Goal: Task Accomplishment & Management: Use online tool/utility

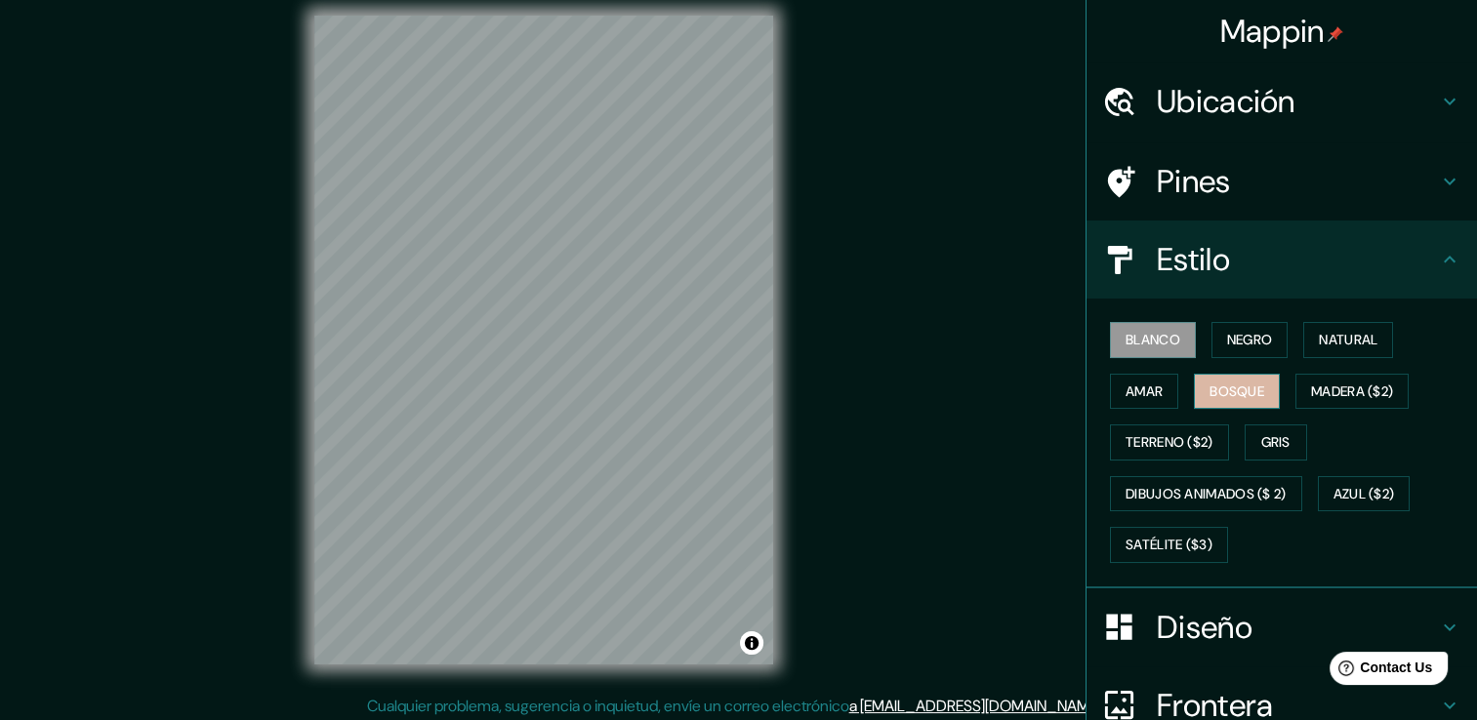
click at [1214, 403] on button "Bosque" at bounding box center [1237, 392] width 86 height 36
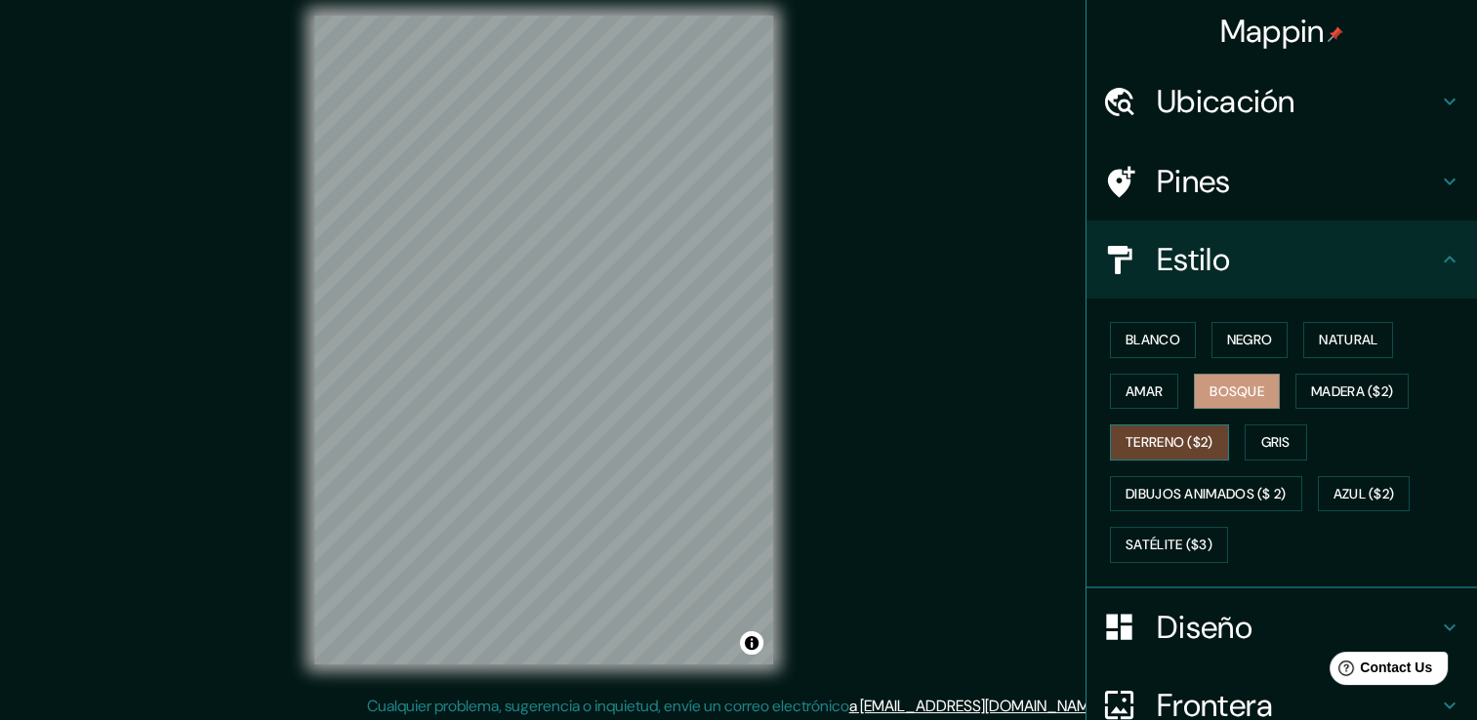
click at [1186, 431] on font "Terreno ($2)" at bounding box center [1170, 443] width 88 height 24
click at [1210, 392] on font "Bosque" at bounding box center [1237, 392] width 55 height 24
click at [1087, 345] on div "Blanco Negro Natural [PERSON_NAME] ($2) Terreno ($2) Gris Dibujos animados ($ 2…" at bounding box center [1282, 444] width 390 height 290
click at [1126, 339] on font "Blanco" at bounding box center [1153, 340] width 55 height 24
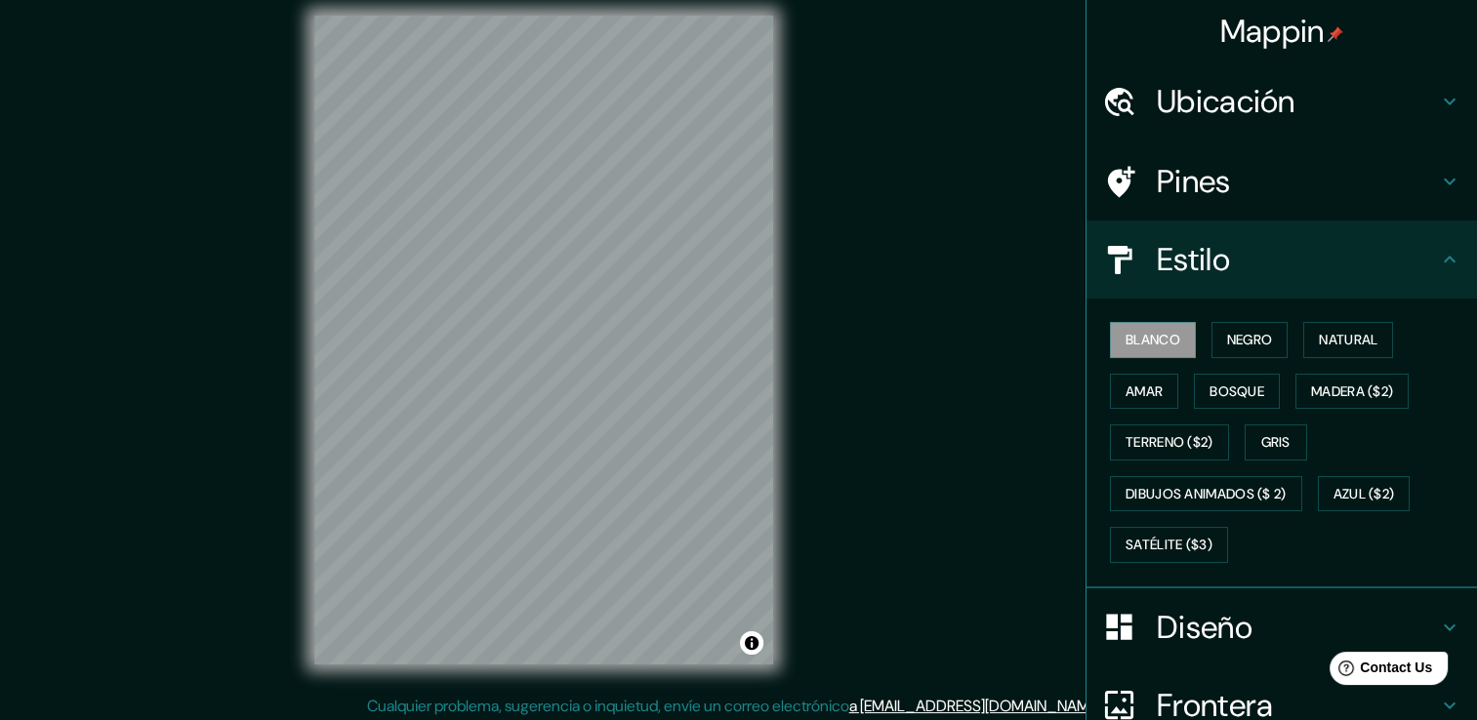
click at [1206, 191] on h4 "Pines" at bounding box center [1297, 181] width 281 height 39
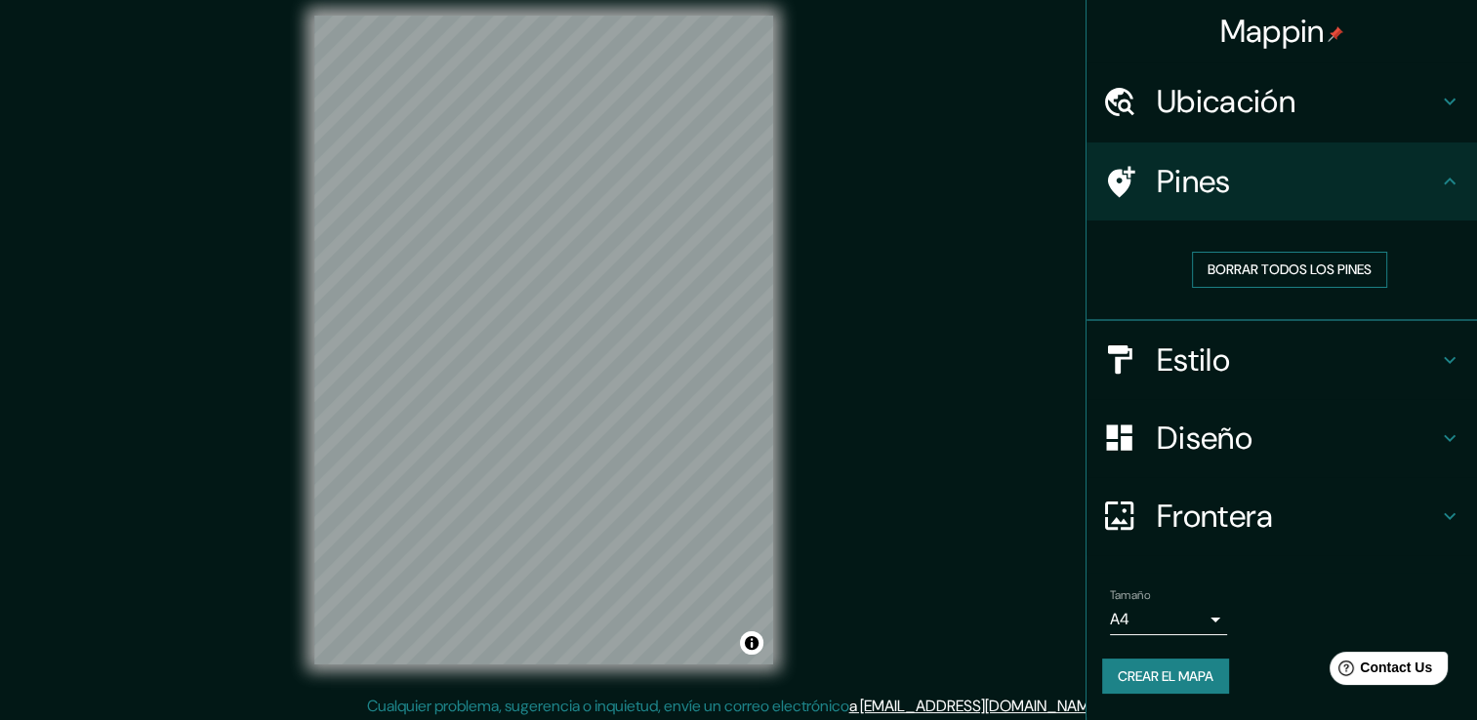
click at [1242, 274] on font "Borrar todos los pines" at bounding box center [1290, 270] width 164 height 24
click at [1239, 274] on font "Borrar todos los pines" at bounding box center [1290, 270] width 164 height 24
click at [1230, 185] on h4 "Pines" at bounding box center [1297, 181] width 281 height 39
click at [1209, 361] on h4 "Estilo" at bounding box center [1297, 360] width 281 height 39
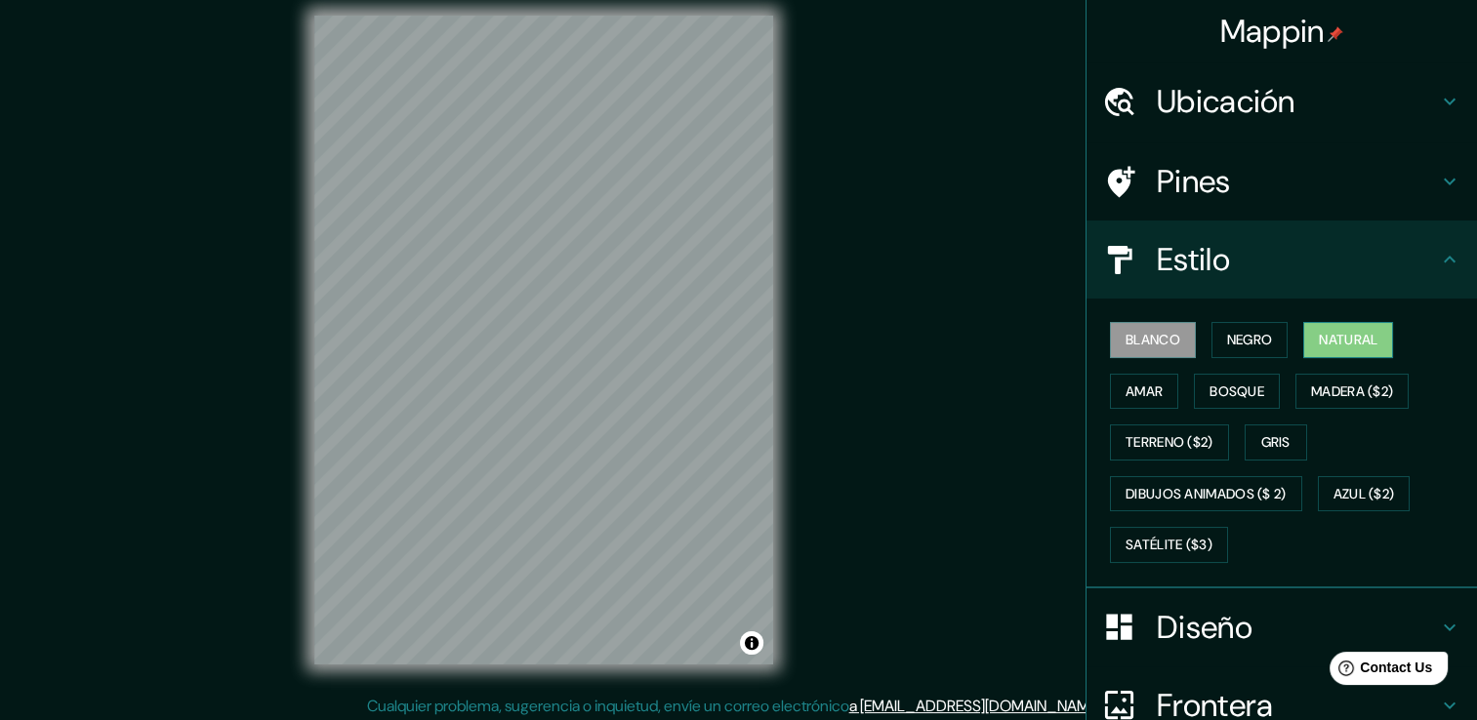
click at [1330, 334] on font "Natural" at bounding box center [1348, 340] width 59 height 24
click at [1343, 394] on font "Madera ($2)" at bounding box center [1352, 392] width 82 height 24
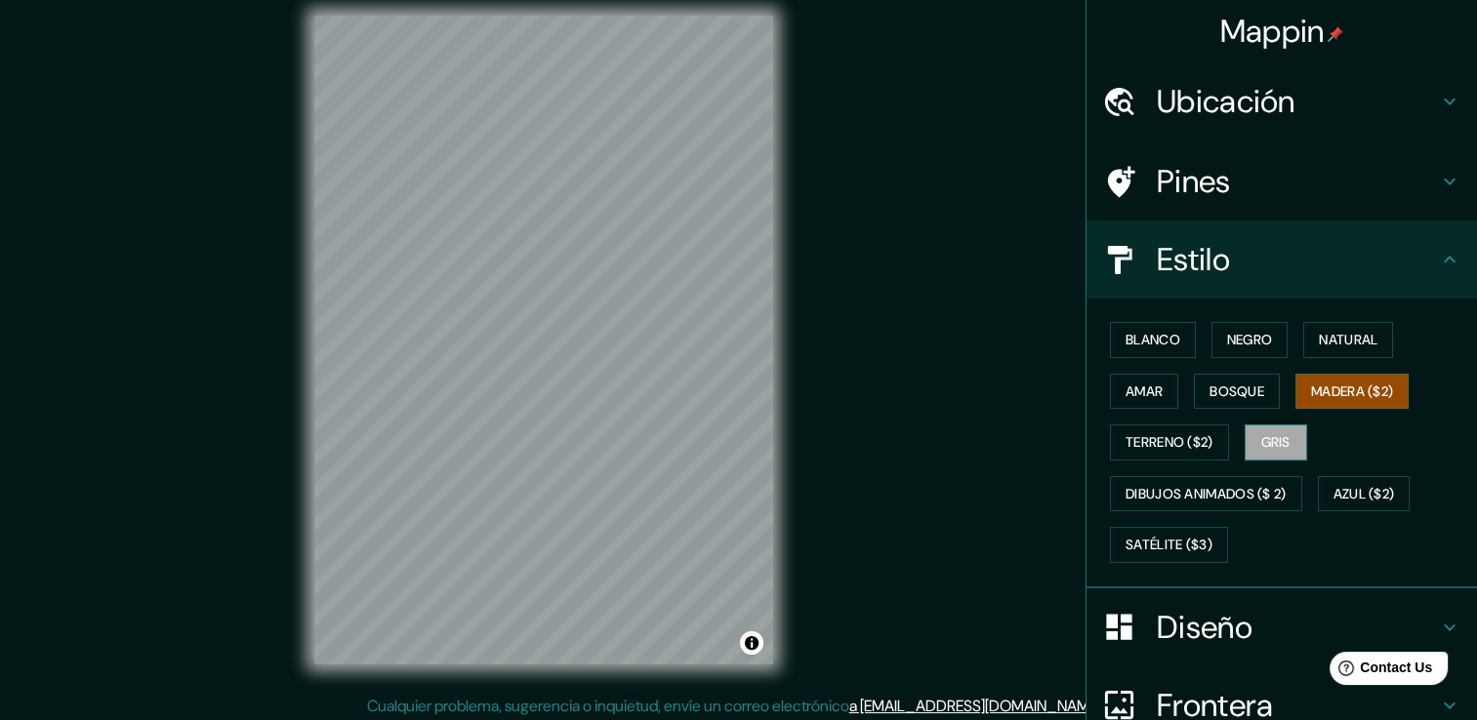
click at [1261, 442] on font "Gris" at bounding box center [1275, 443] width 29 height 24
click at [1316, 396] on font "Madera ($2)" at bounding box center [1352, 392] width 82 height 24
